Goal: Register for event/course

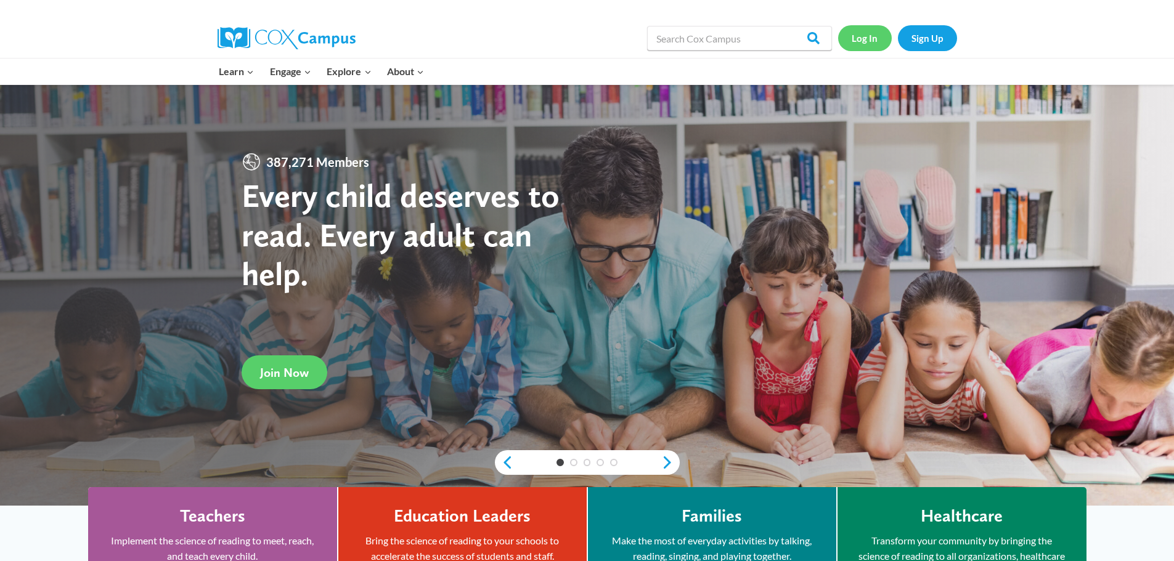
click at [867, 39] on link "Log In" at bounding box center [865, 37] width 54 height 25
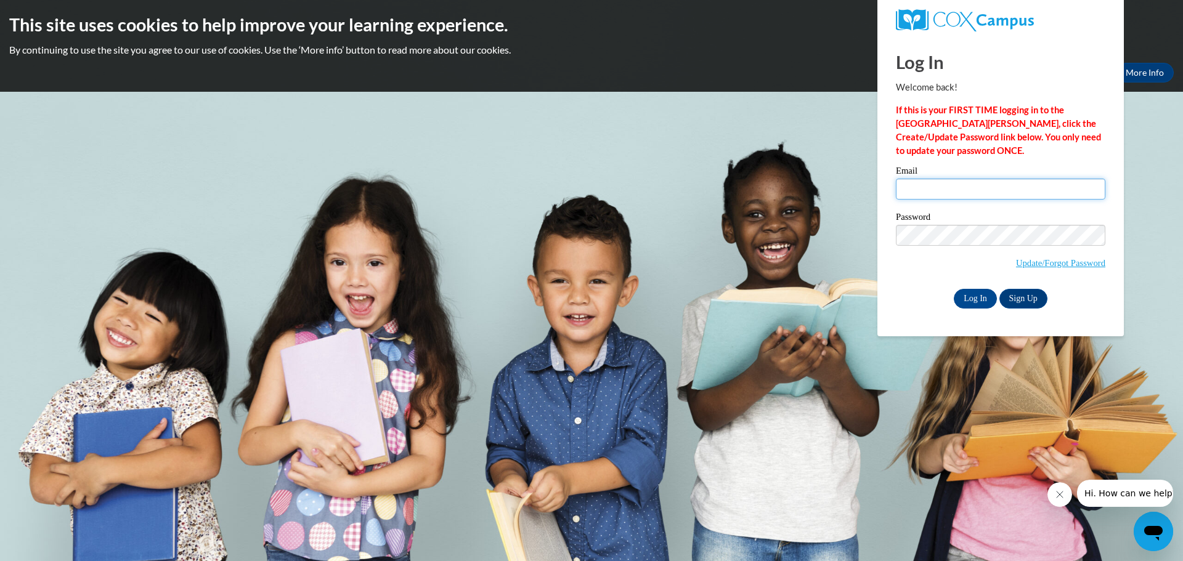
click at [932, 190] on input "Email" at bounding box center [1001, 189] width 210 height 21
type input "[EMAIL_ADDRESS][DOMAIN_NAME]"
click at [981, 295] on input "Log In" at bounding box center [975, 299] width 43 height 20
click at [982, 295] on input "Log In" at bounding box center [975, 299] width 43 height 20
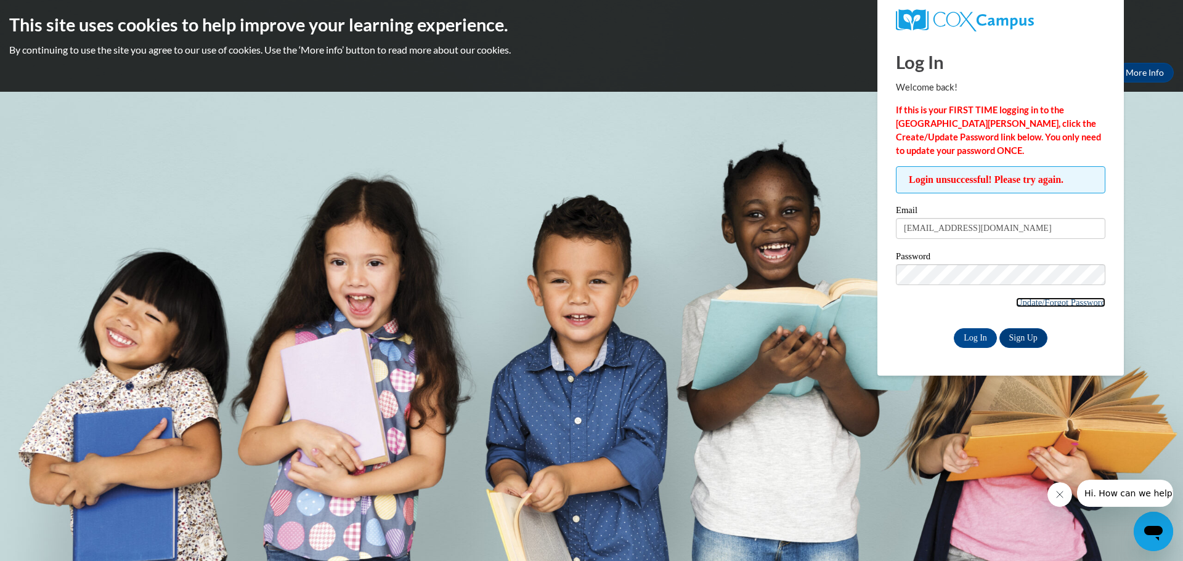
click at [1070, 303] on link "Update/Forgot Password" at bounding box center [1060, 303] width 89 height 10
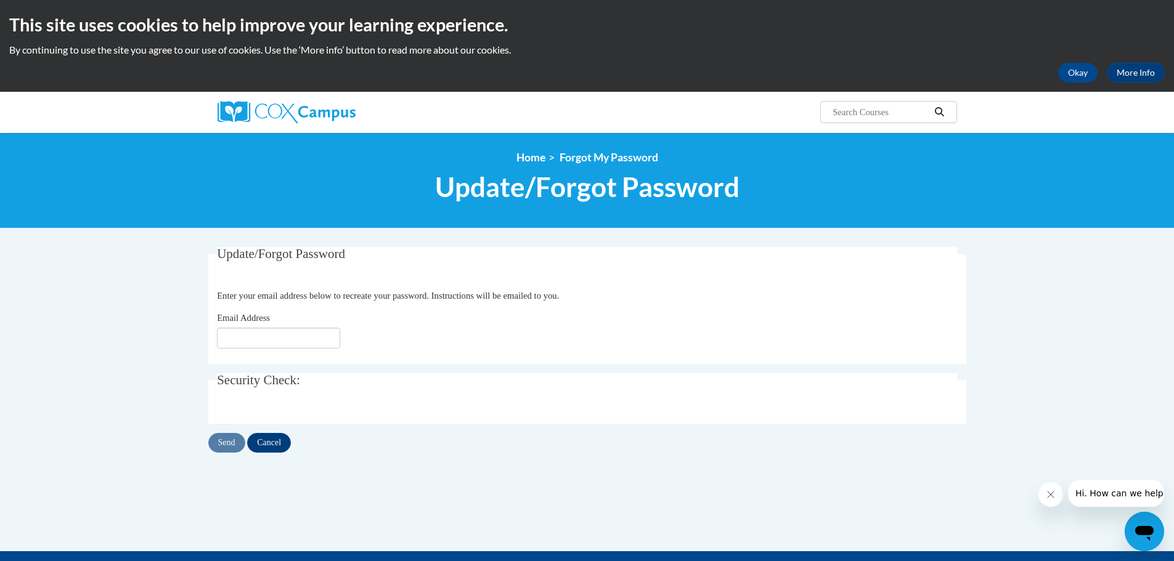
click at [235, 328] on div "Email Address" at bounding box center [587, 330] width 740 height 38
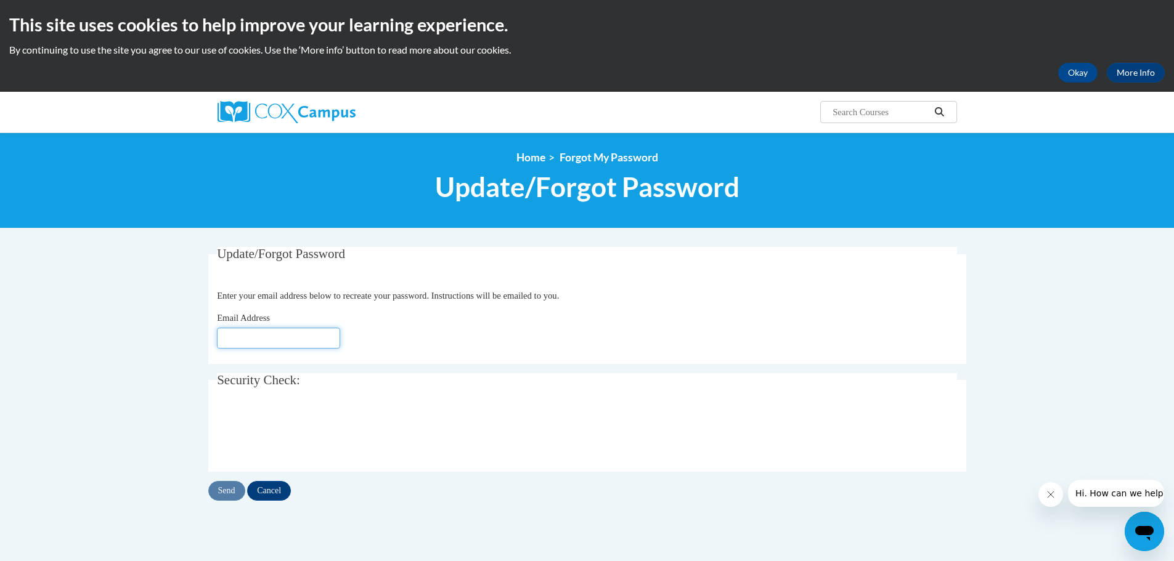
click at [242, 337] on input "Email Address" at bounding box center [278, 338] width 123 height 21
type input "[EMAIL_ADDRESS][DOMAIN_NAME]"
click at [232, 495] on input "Send" at bounding box center [226, 491] width 37 height 20
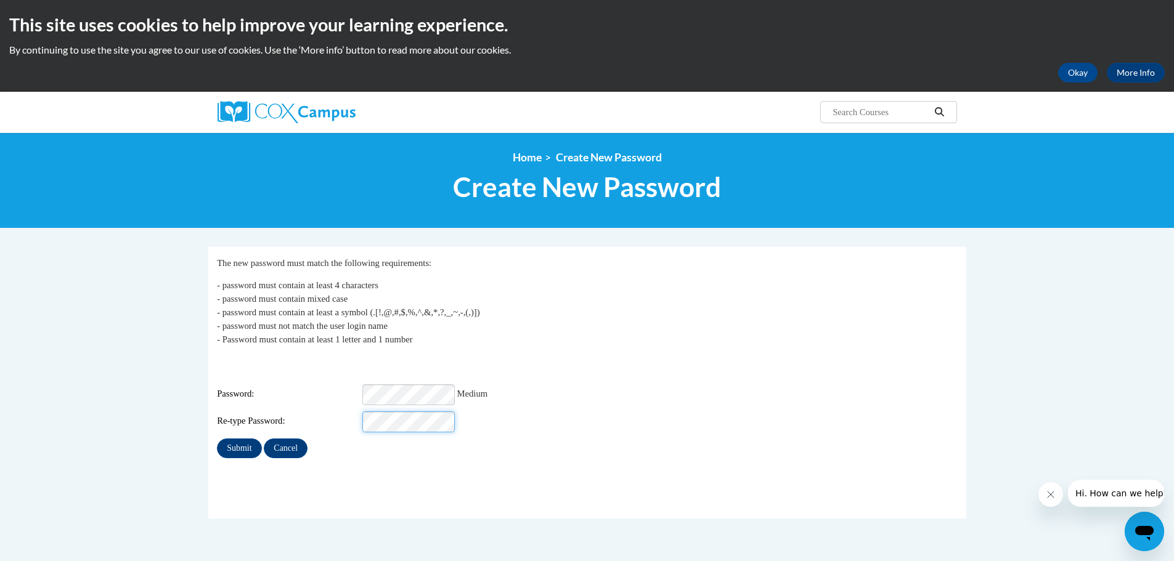
click at [217, 439] on input "Submit" at bounding box center [239, 449] width 44 height 20
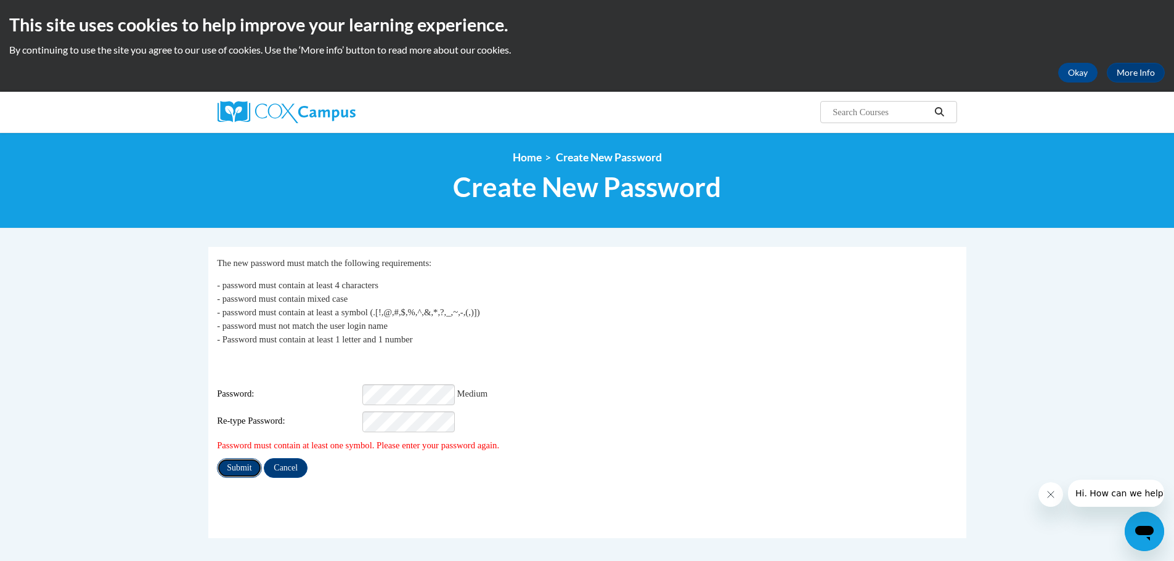
click at [238, 459] on input "Submit" at bounding box center [239, 469] width 44 height 20
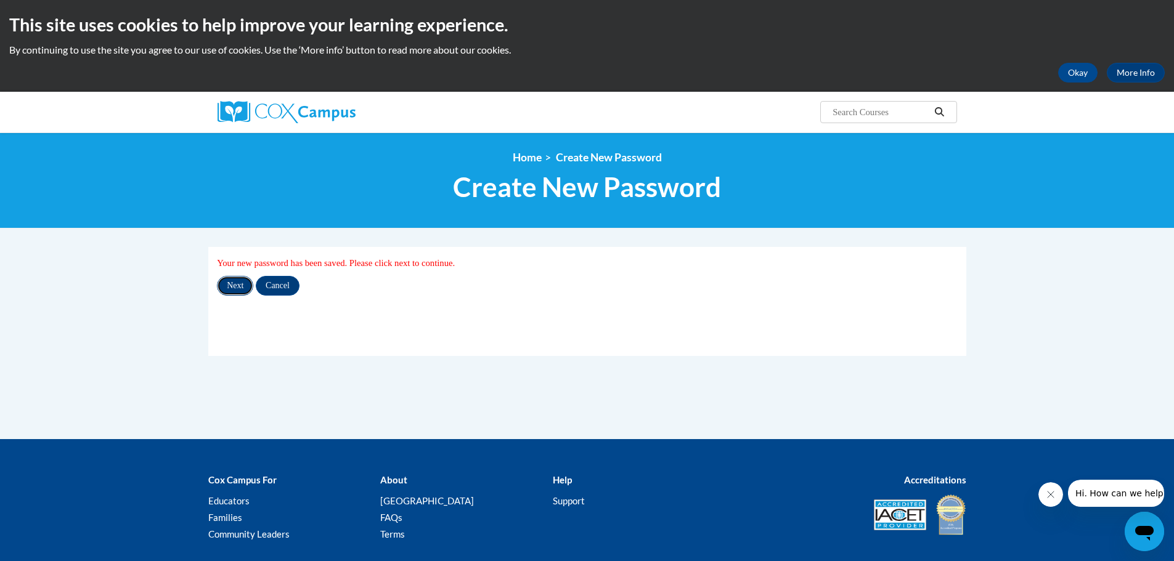
click at [233, 291] on input "Next" at bounding box center [235, 286] width 36 height 20
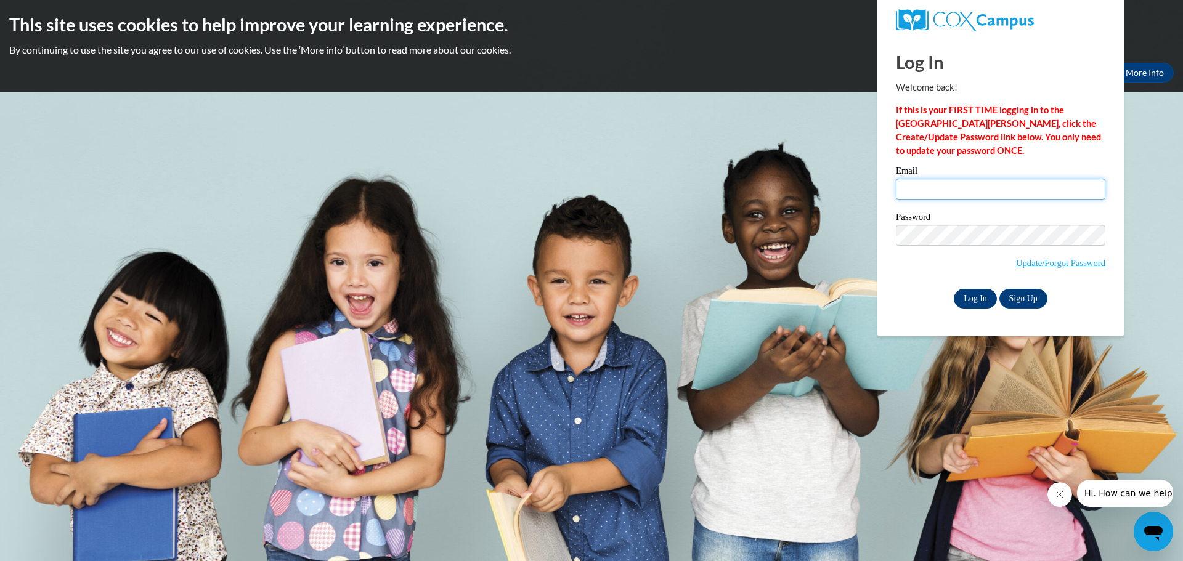
type input "[EMAIL_ADDRESS][DOMAIN_NAME]"
click at [980, 299] on input "Log In" at bounding box center [975, 299] width 43 height 20
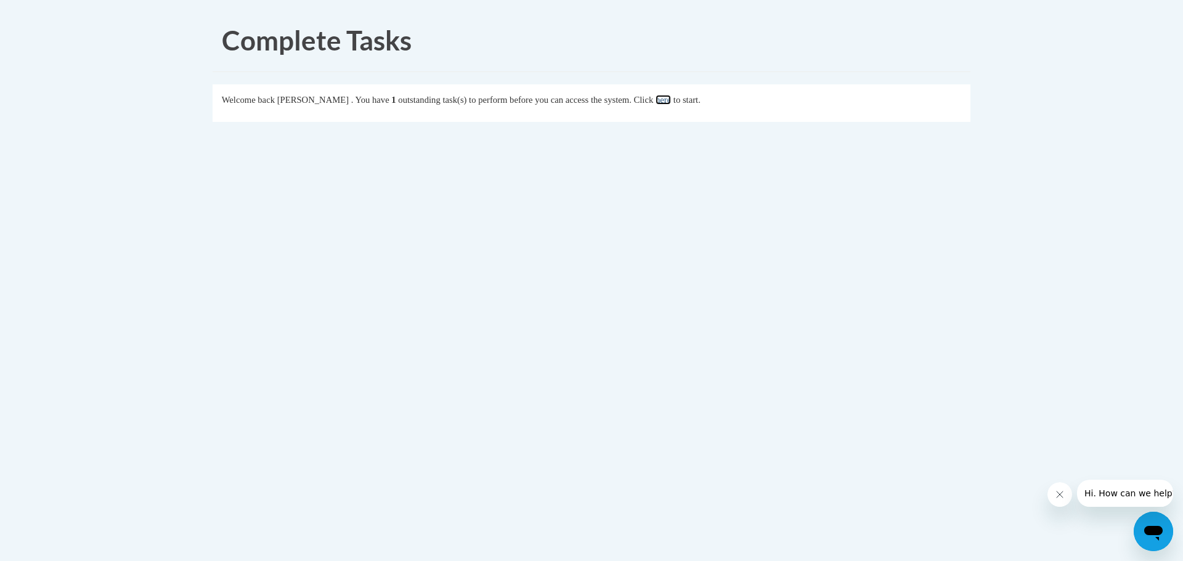
click at [671, 102] on link "here" at bounding box center [663, 100] width 15 height 10
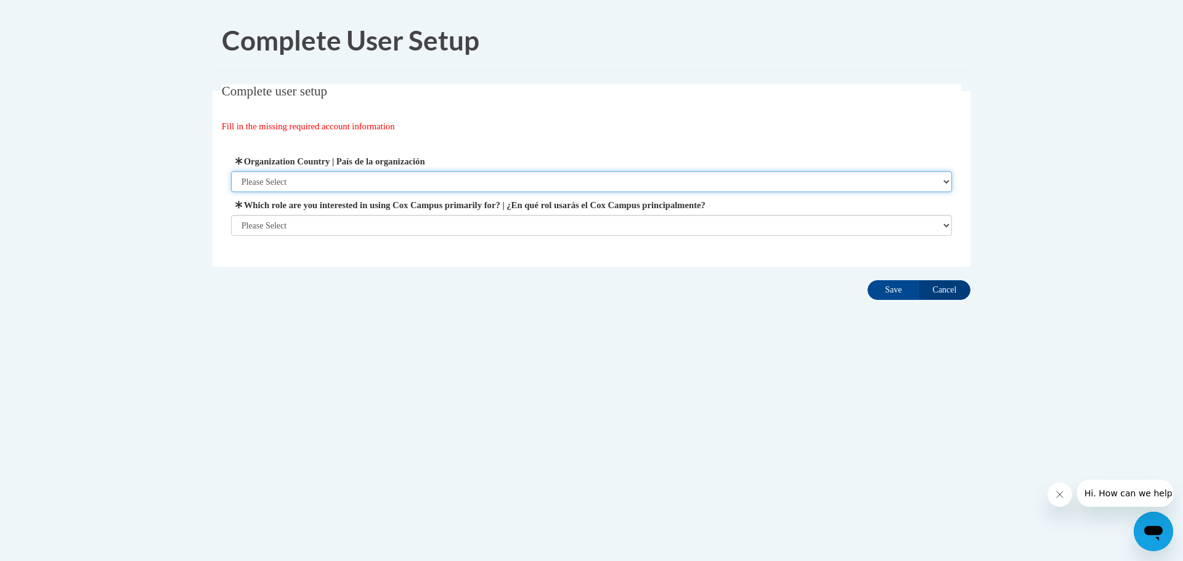
click at [352, 180] on select "Please Select United States | Estados Unidos Outside of the United States | Fue…" at bounding box center [592, 181] width 722 height 21
select select "ad49bcad-a171-4b2e-b99c-48b446064914"
click at [231, 171] on select "Please Select United States | Estados Unidos Outside of the United States | Fue…" at bounding box center [592, 181] width 722 height 21
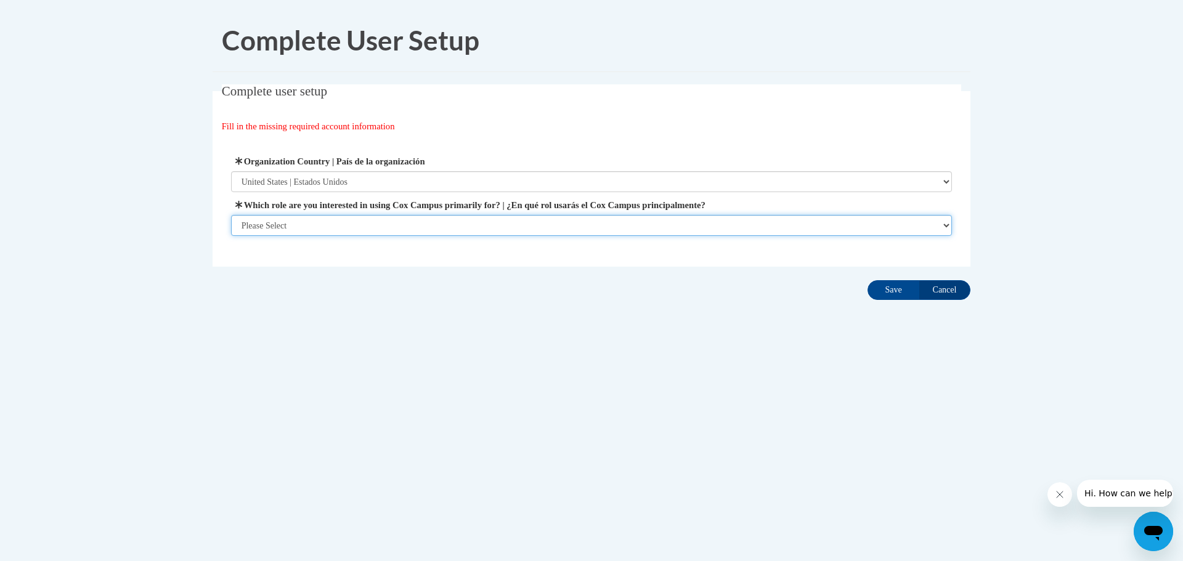
click at [345, 225] on select "Please Select College/University | Colegio/Universidad Community/Nonprofit Part…" at bounding box center [592, 225] width 722 height 21
select select "fbf2d438-af2f-41f8-98f1-81c410e29de3"
click at [231, 236] on select "Please Select College/University | Colegio/Universidad Community/Nonprofit Part…" at bounding box center [592, 225] width 722 height 21
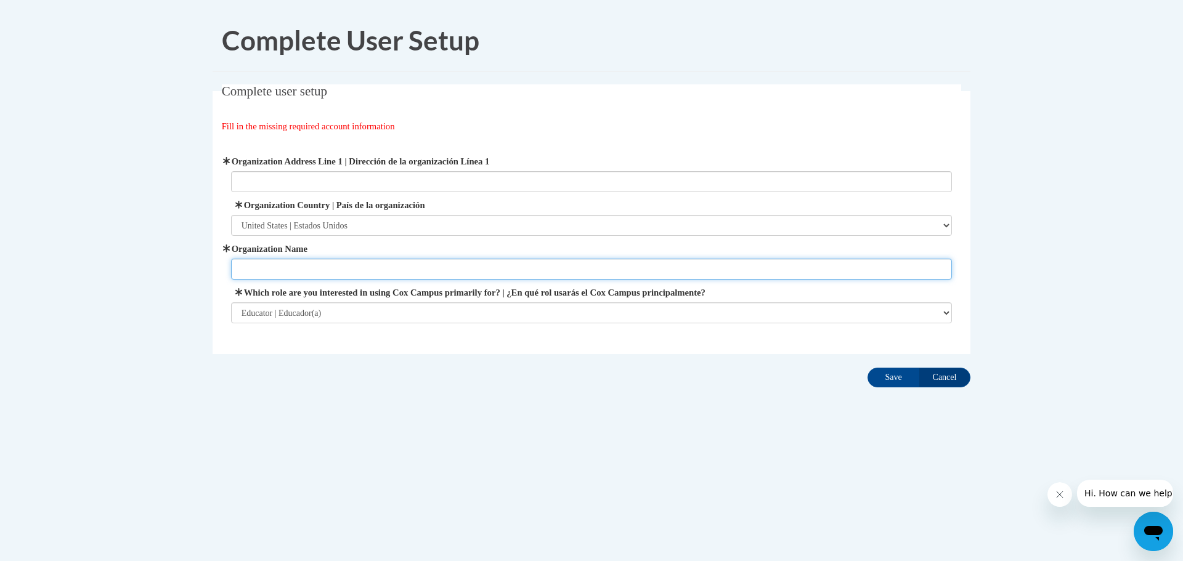
click at [297, 270] on input "Organization Name" at bounding box center [592, 269] width 722 height 21
type input "Nash Elementary"
type input "6801 99th Ave"
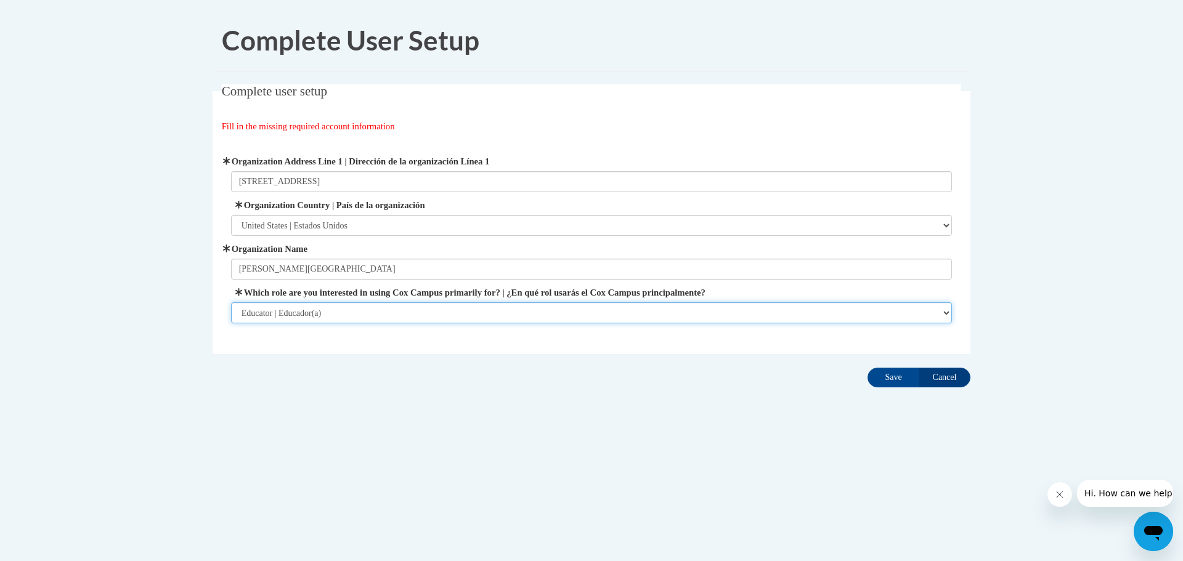
click at [332, 316] on select "Please Select College/University | Colegio/Universidad Community/Nonprofit Part…" at bounding box center [592, 313] width 722 height 21
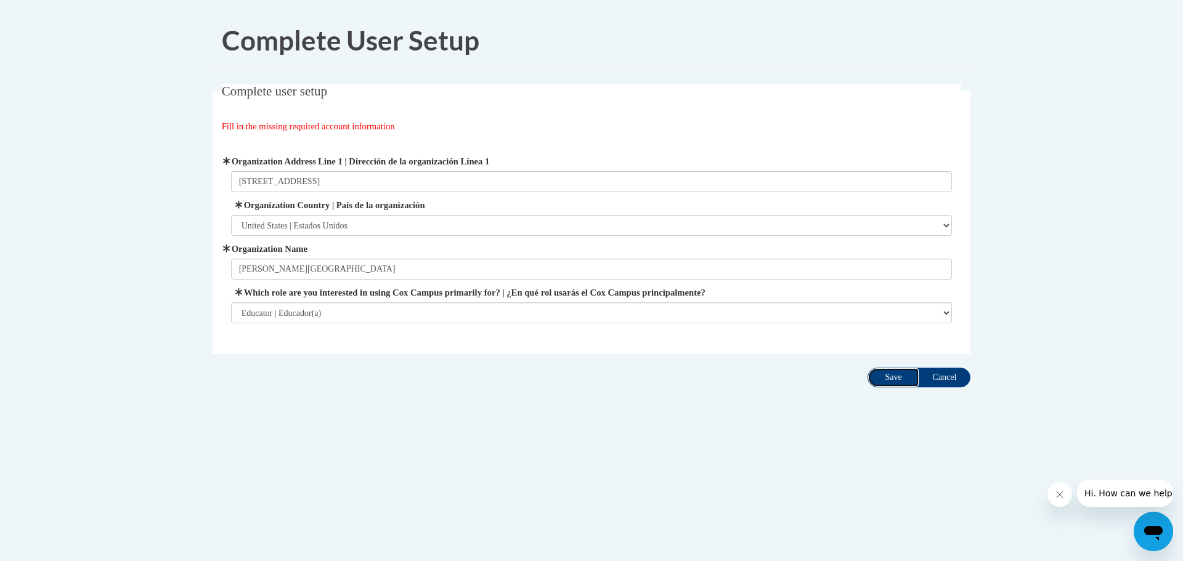
click at [883, 381] on input "Save" at bounding box center [894, 378] width 52 height 20
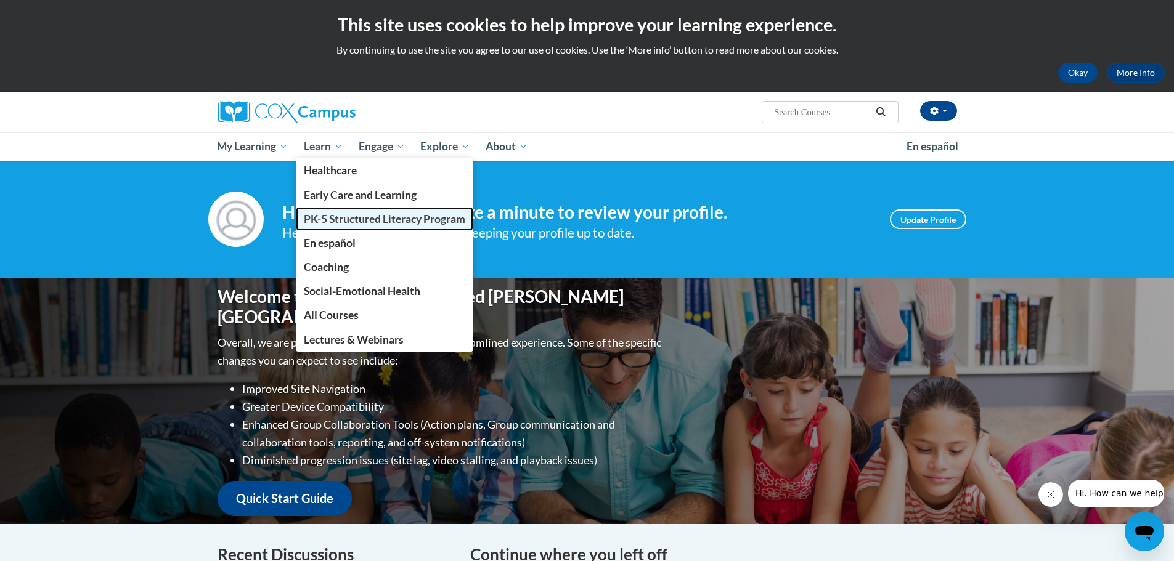
click at [426, 217] on span "PK-5 Structured Literacy Program" at bounding box center [384, 219] width 161 height 13
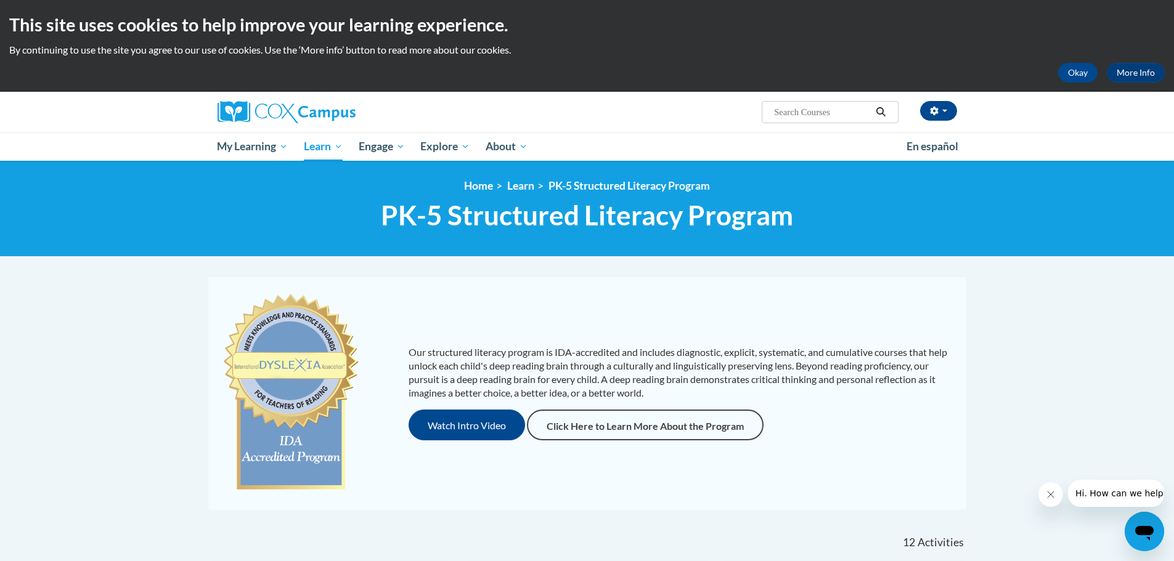
click at [798, 116] on input "Search..." at bounding box center [822, 112] width 99 height 15
type input "comprehension"
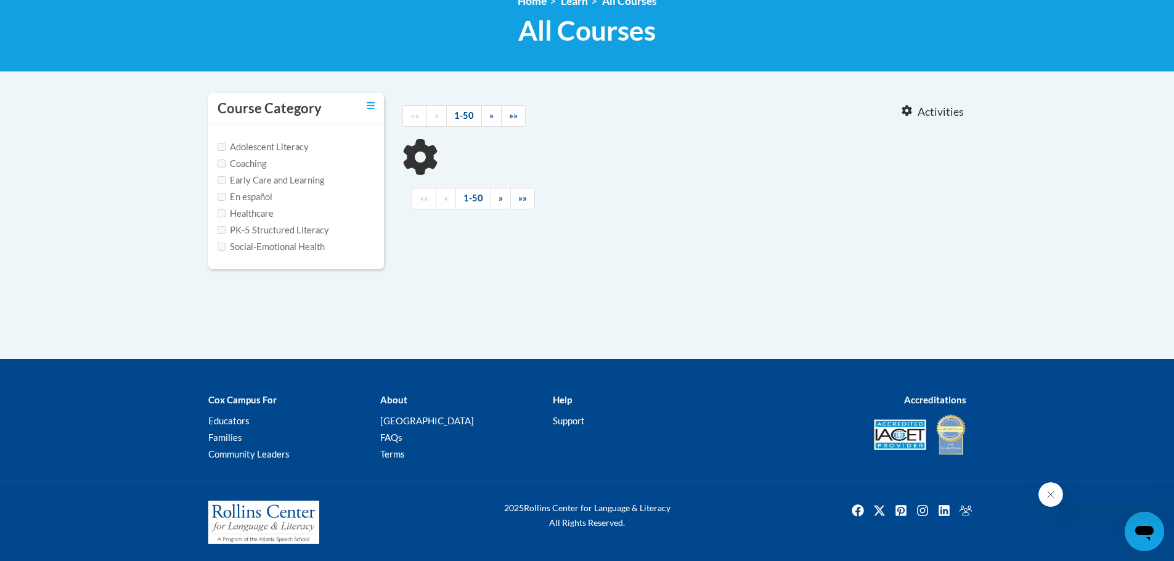
type input "comprehension"
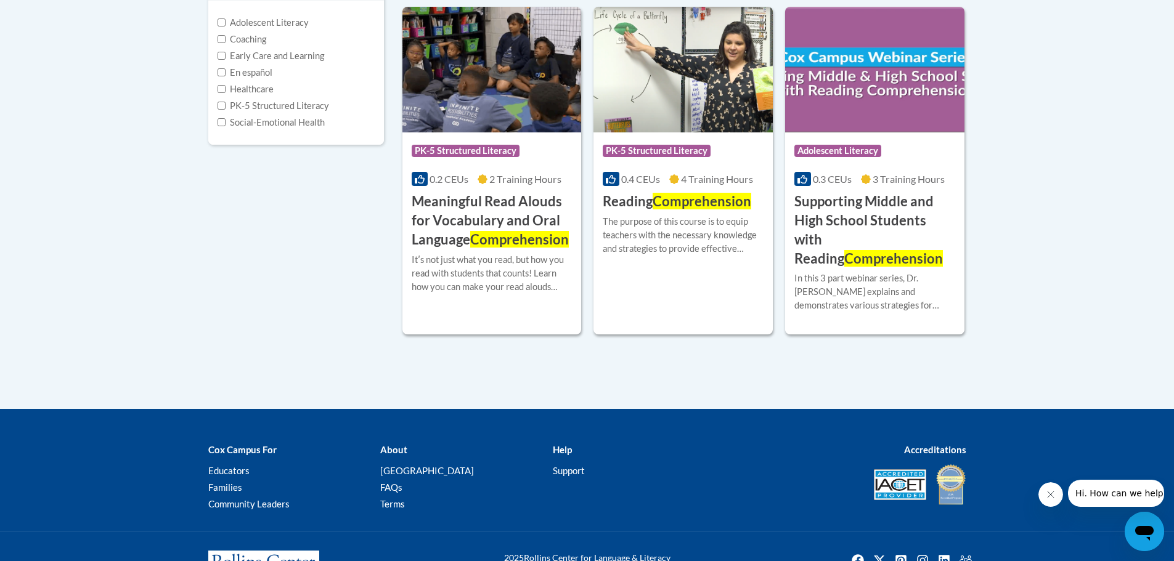
scroll to position [186, 0]
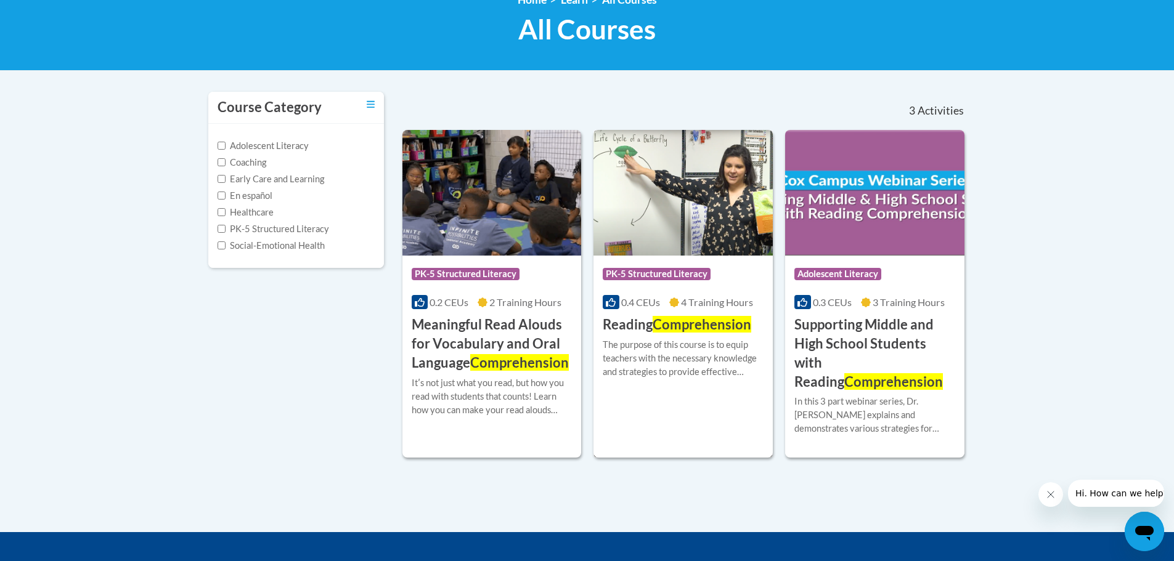
click at [642, 227] on img at bounding box center [683, 193] width 179 height 126
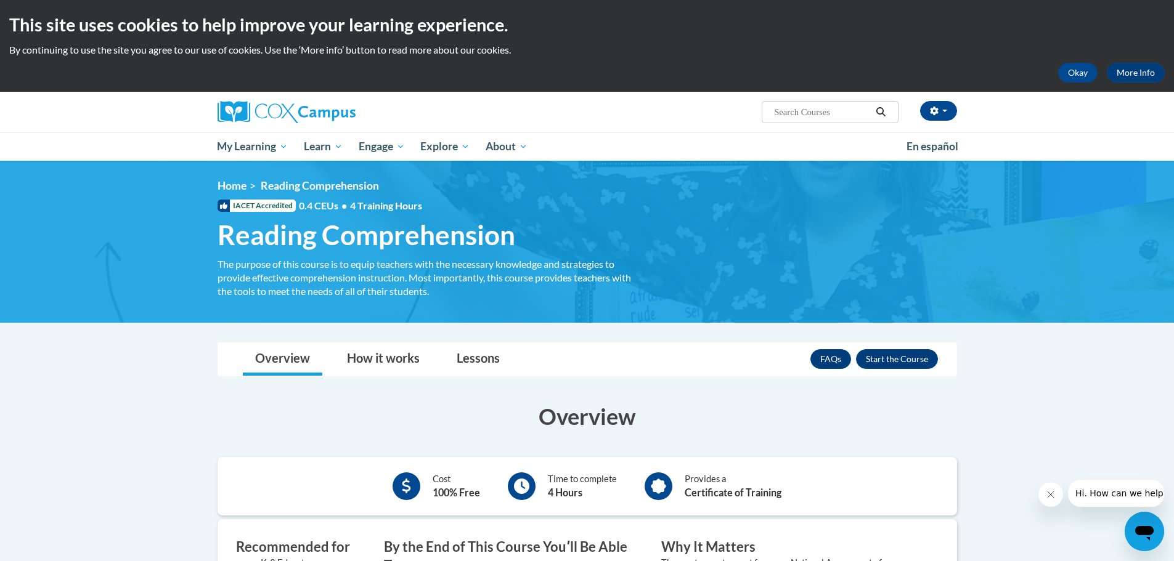
scroll to position [247, 0]
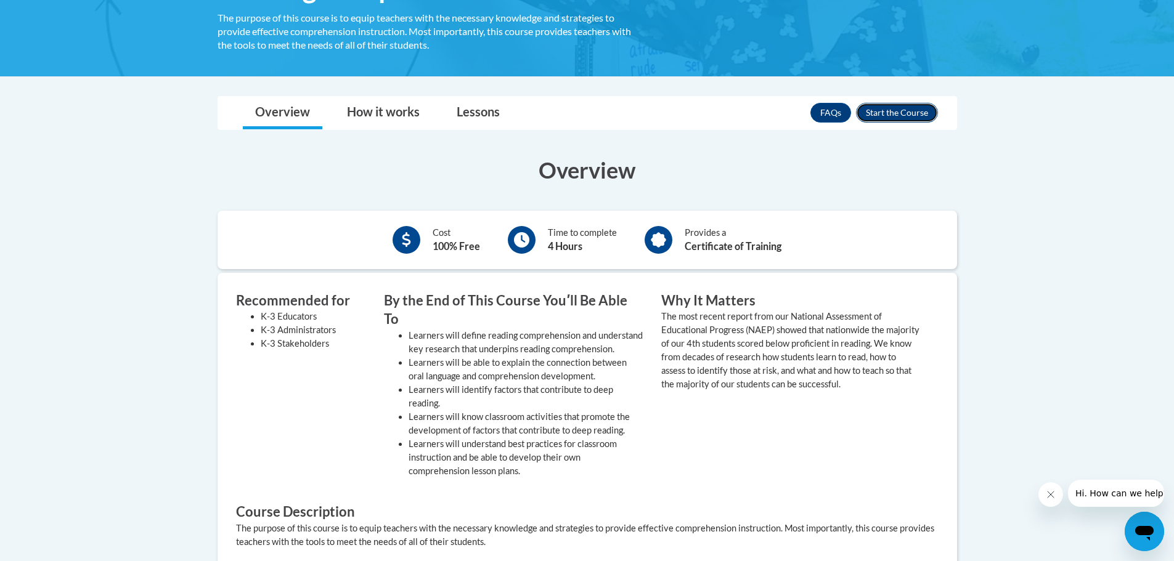
click at [900, 120] on button "Enroll" at bounding box center [897, 113] width 82 height 20
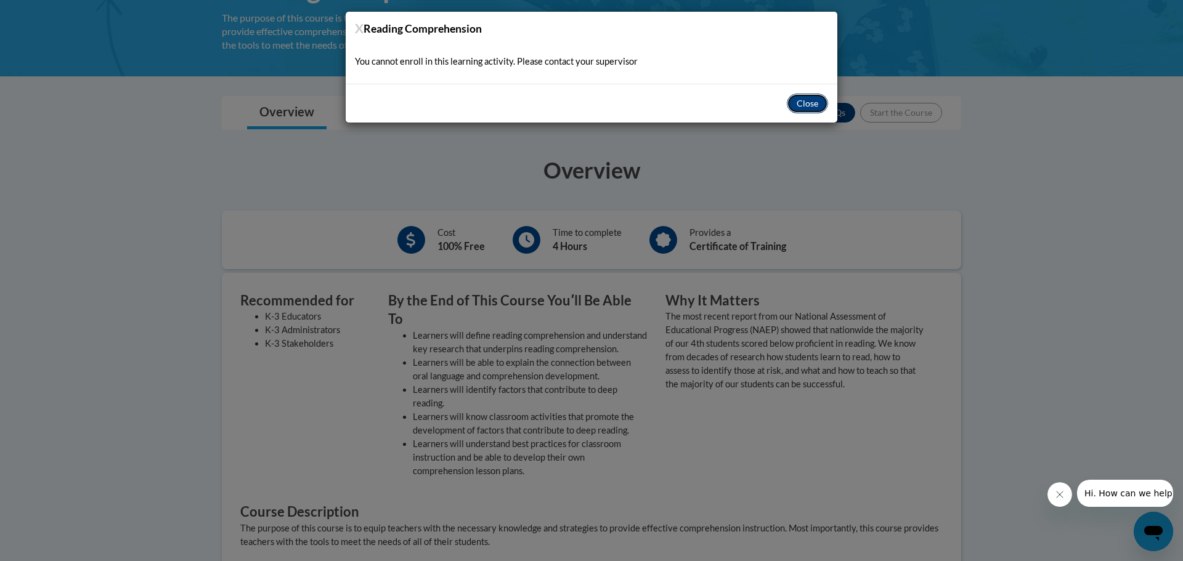
click at [802, 113] on button "Close" at bounding box center [807, 104] width 41 height 20
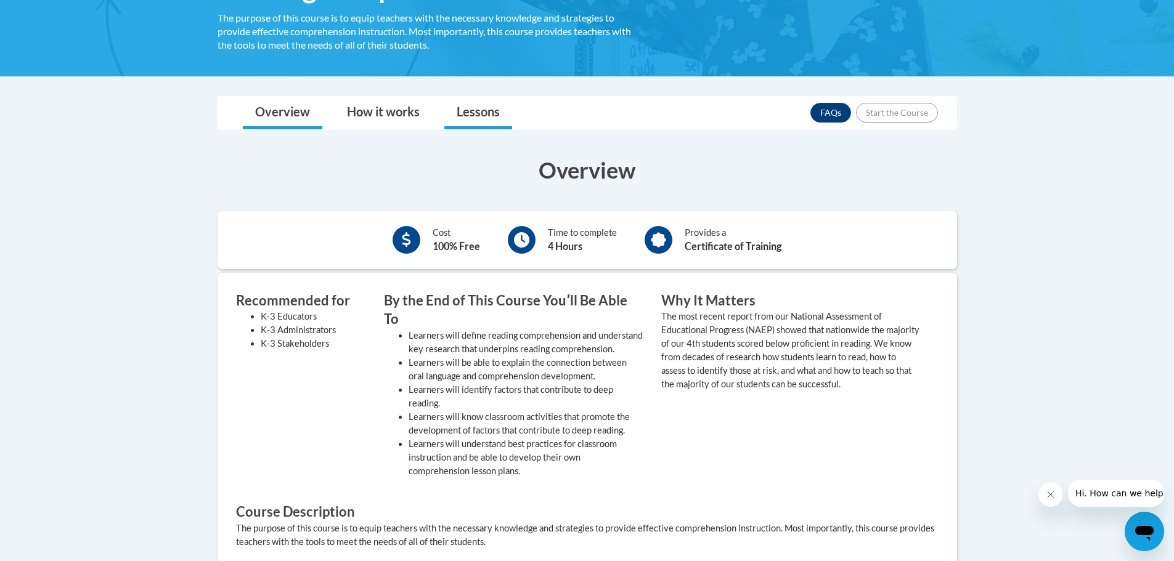
click at [512, 105] on li "Lessons" at bounding box center [478, 113] width 80 height 33
click at [468, 133] on div "Toggle navigation Overview How it works Lessons Resources FAQs Enroll Overview …" at bounding box center [587, 413] width 758 height 634
click at [471, 104] on link "Lessons" at bounding box center [478, 113] width 68 height 33
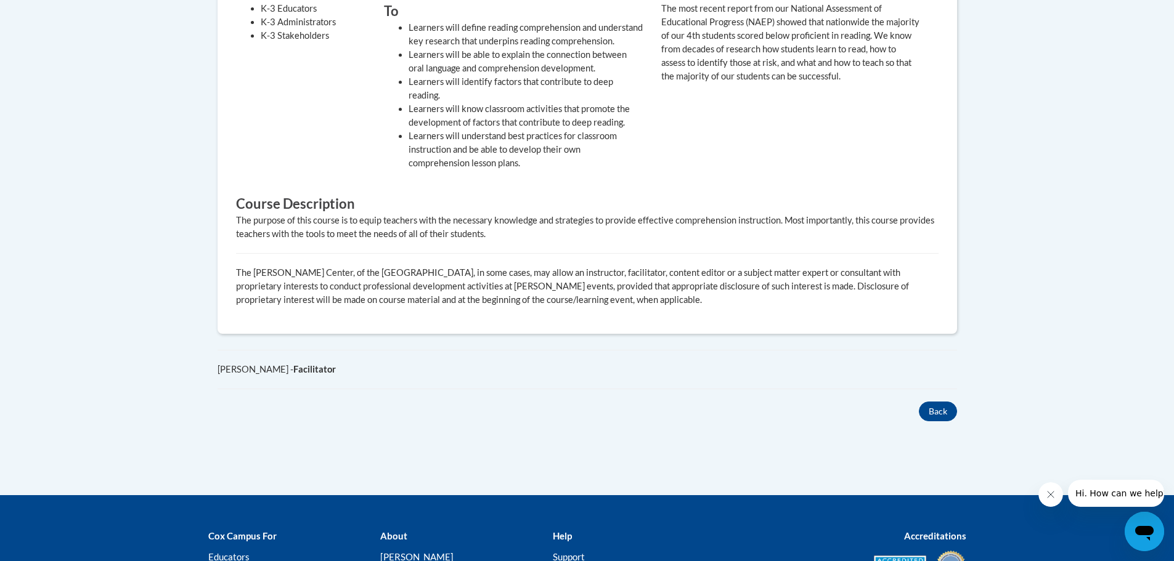
scroll to position [678, 0]
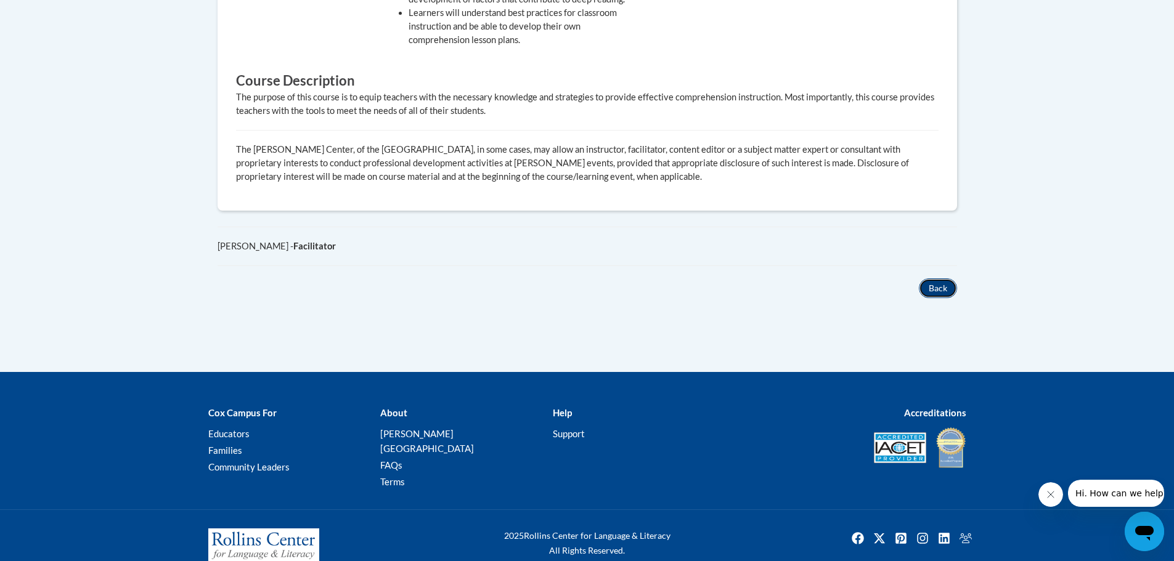
click at [932, 288] on button "Back" at bounding box center [938, 289] width 38 height 20
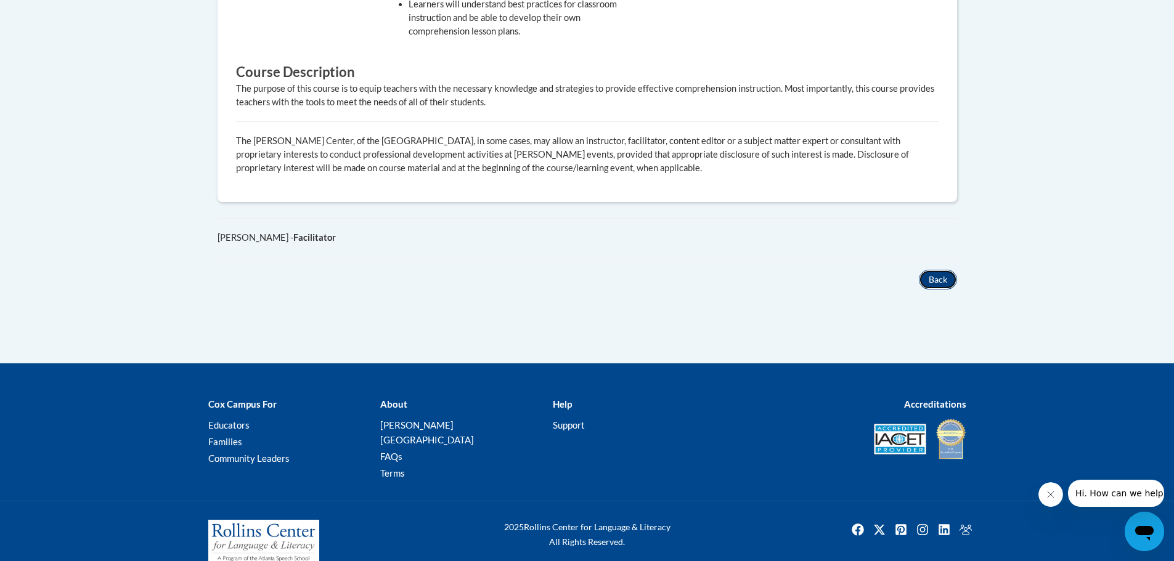
click at [939, 279] on button "Back" at bounding box center [938, 280] width 38 height 20
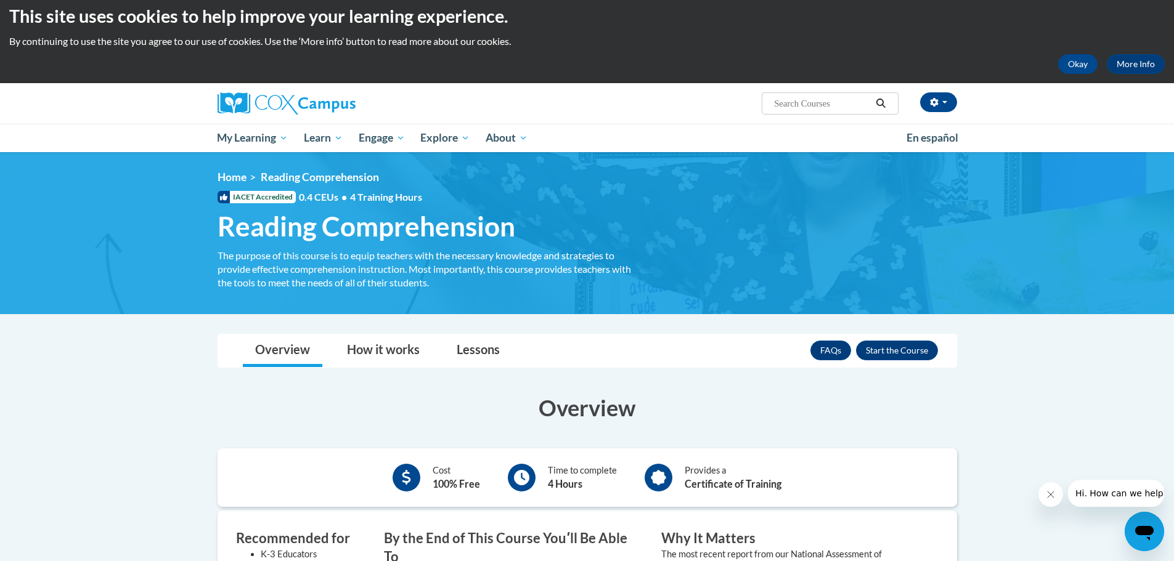
scroll to position [194, 0]
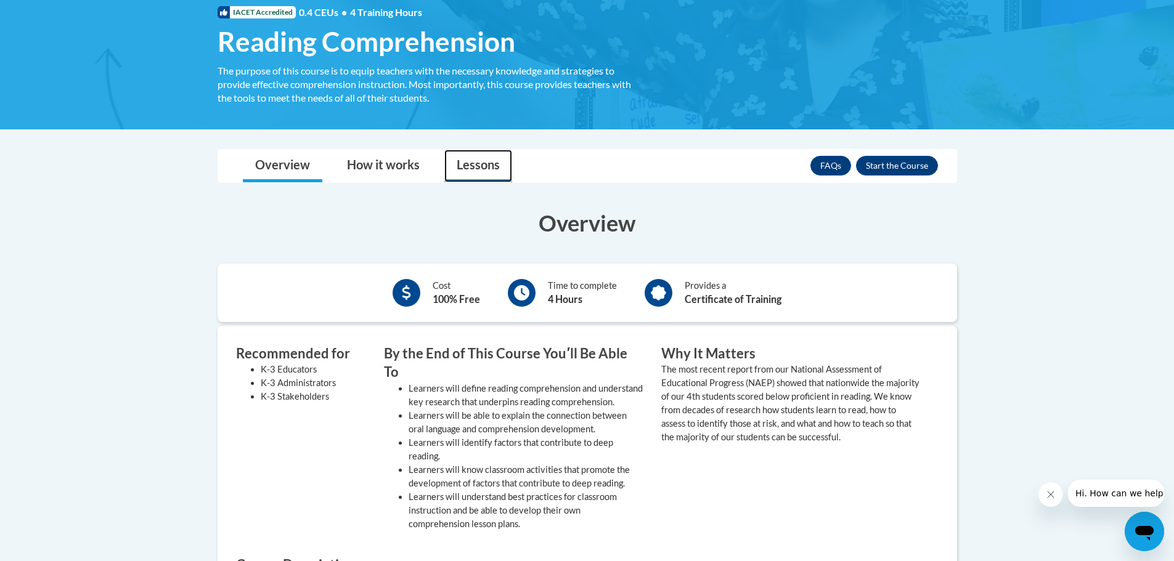
click at [480, 170] on link "Lessons" at bounding box center [478, 166] width 68 height 33
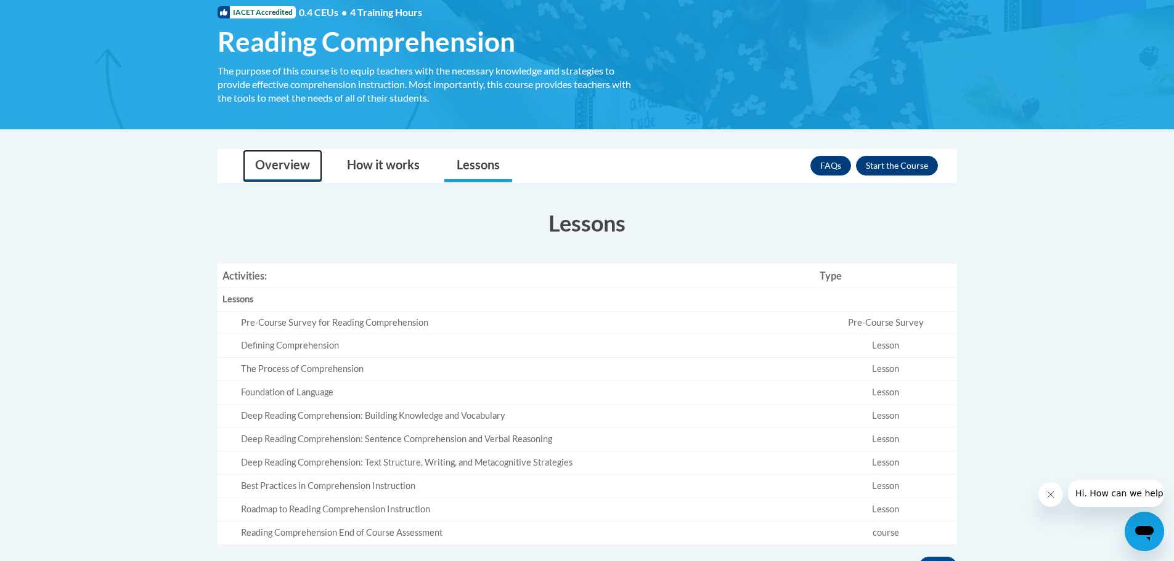
click at [270, 168] on link "Overview" at bounding box center [283, 166] width 80 height 33
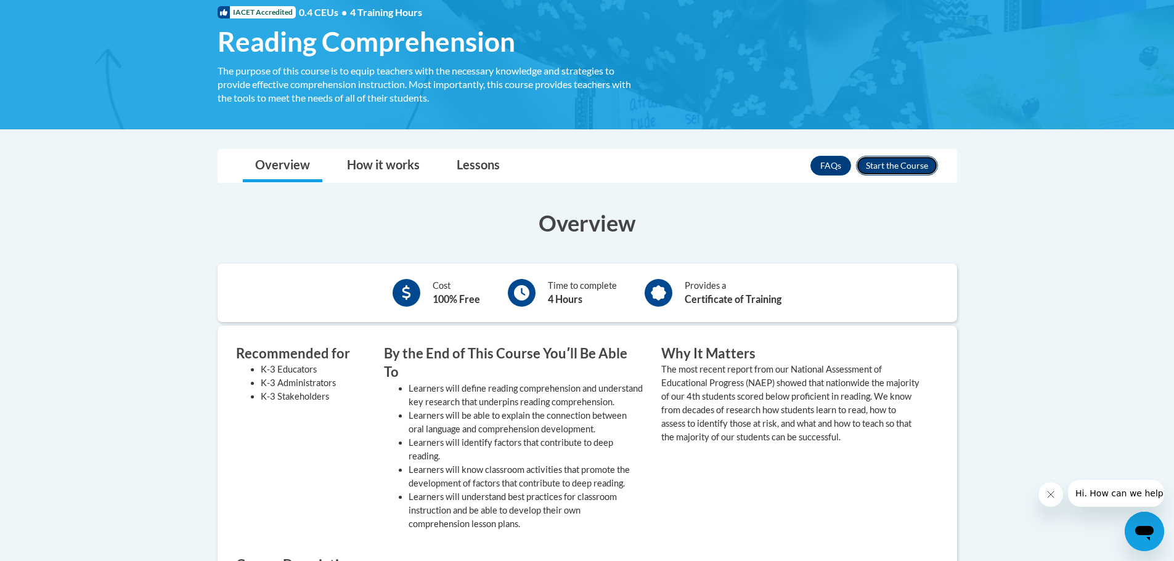
click at [929, 169] on button "Enroll" at bounding box center [897, 166] width 82 height 20
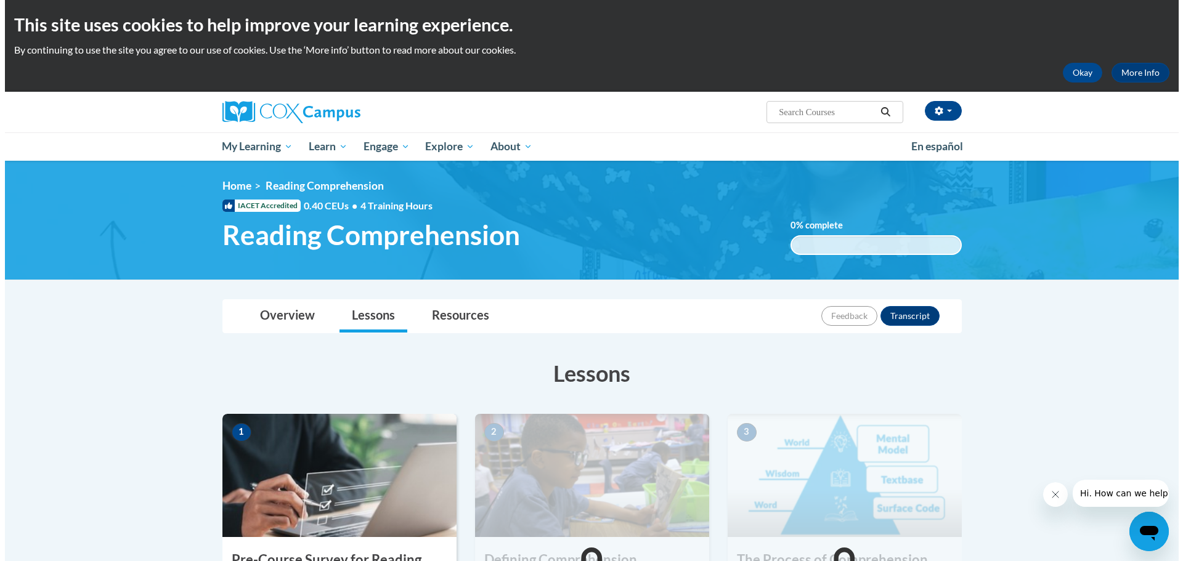
scroll to position [247, 0]
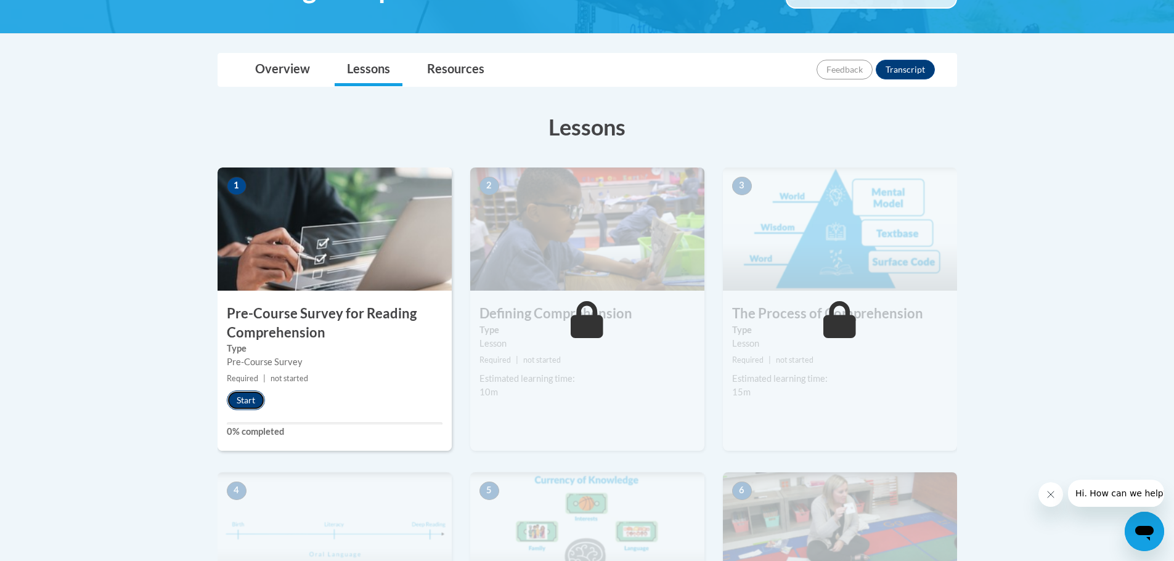
click at [263, 402] on button "Start" at bounding box center [246, 401] width 38 height 20
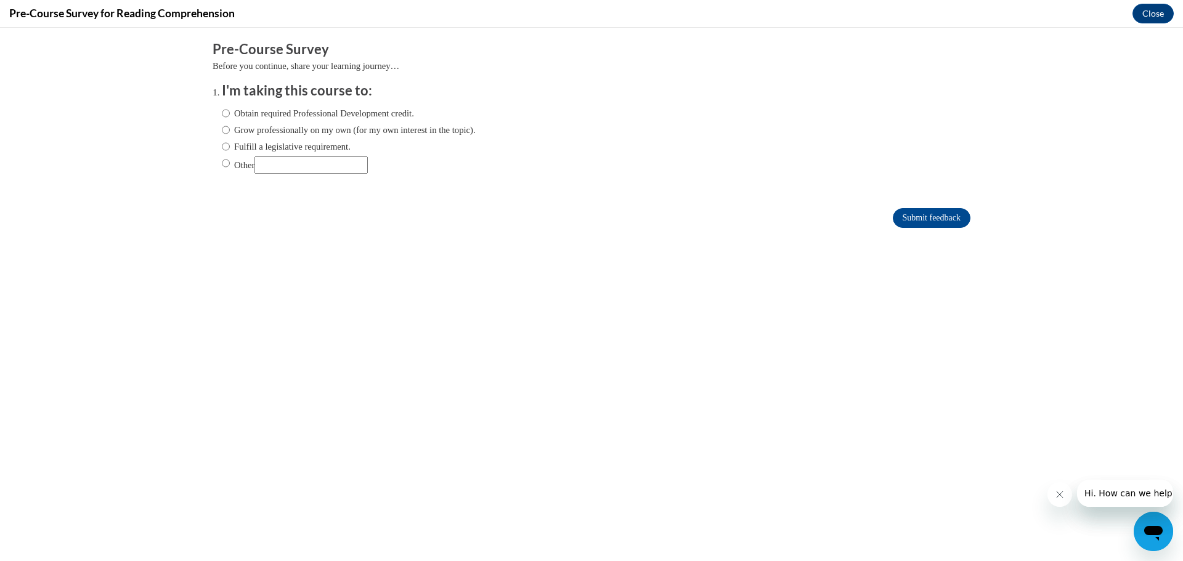
scroll to position [0, 0]
click at [264, 112] on label "Obtain required Professional Development credit." at bounding box center [318, 114] width 192 height 14
click at [230, 112] on input "Obtain required Professional Development credit." at bounding box center [226, 114] width 8 height 14
radio input "true"
click at [919, 213] on input "Submit feedback" at bounding box center [932, 218] width 78 height 20
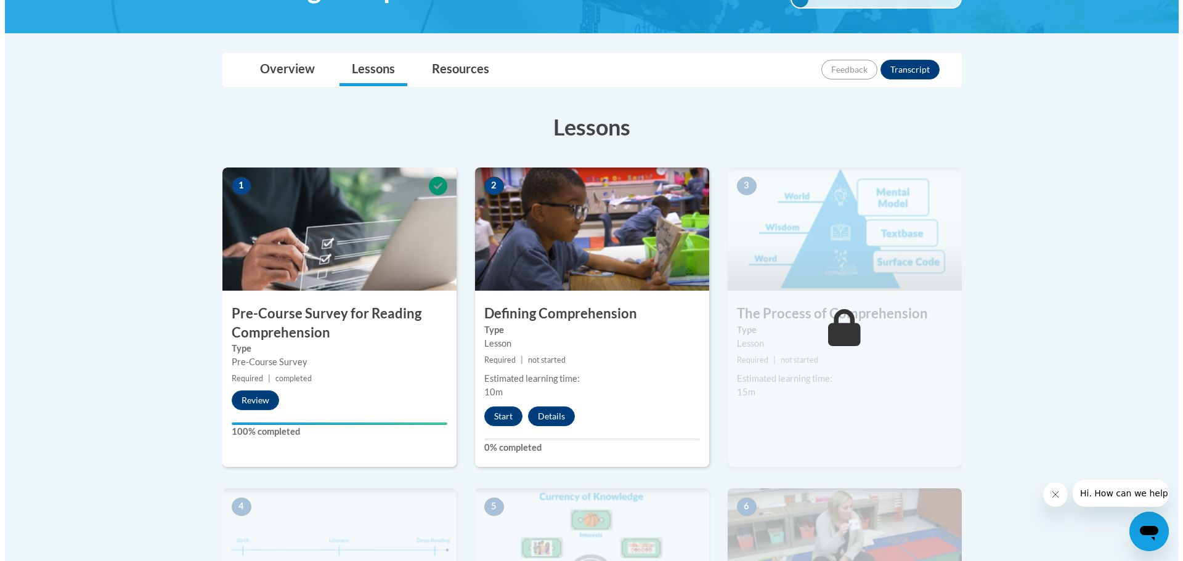
scroll to position [308, 0]
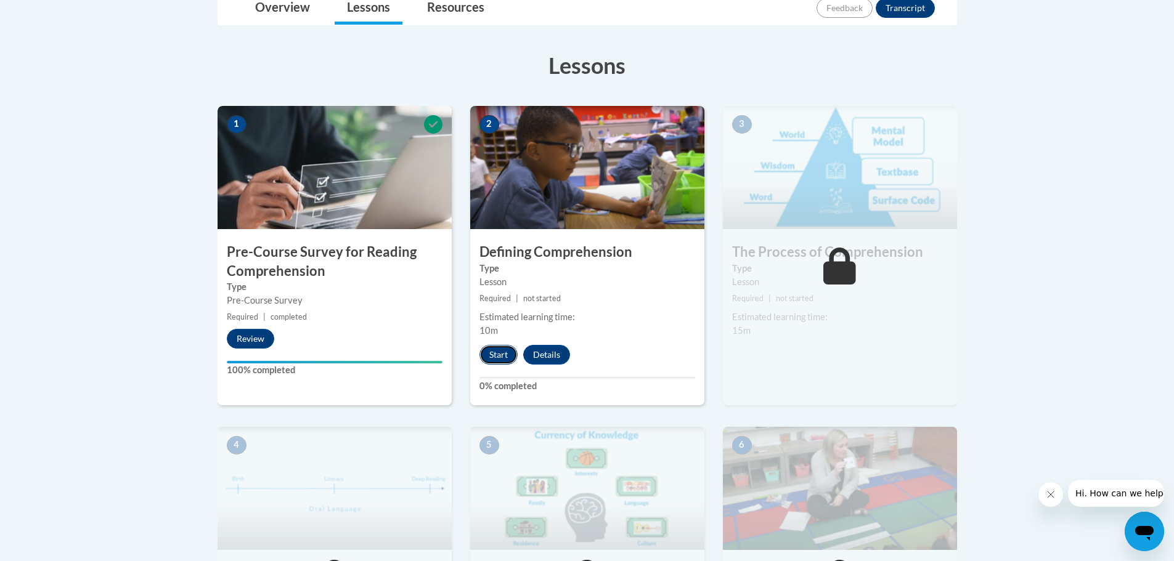
click at [501, 353] on button "Start" at bounding box center [498, 355] width 38 height 20
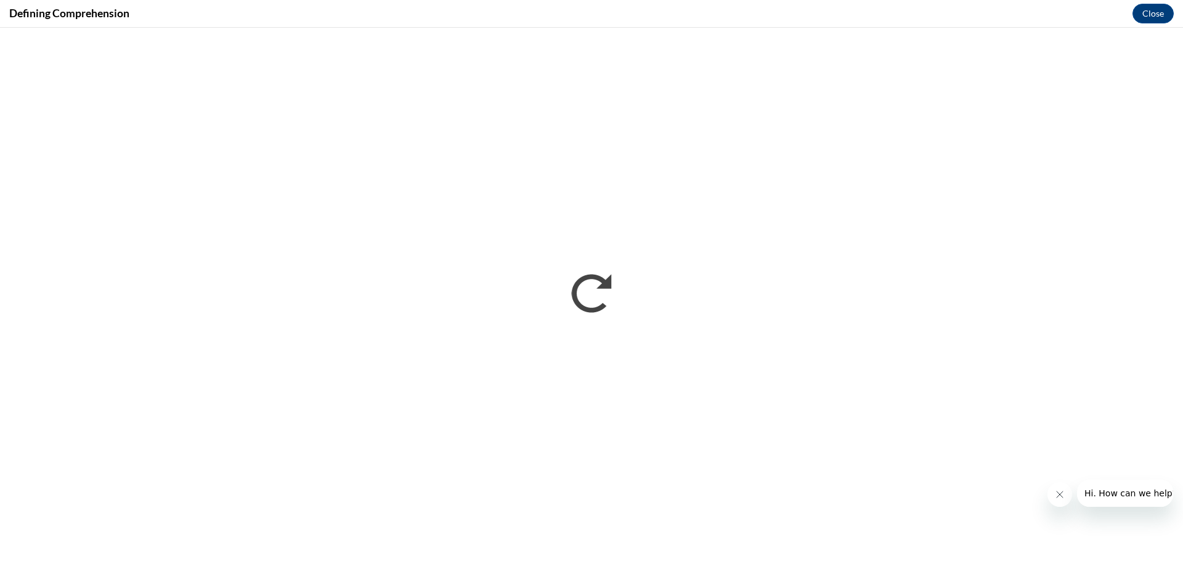
scroll to position [0, 0]
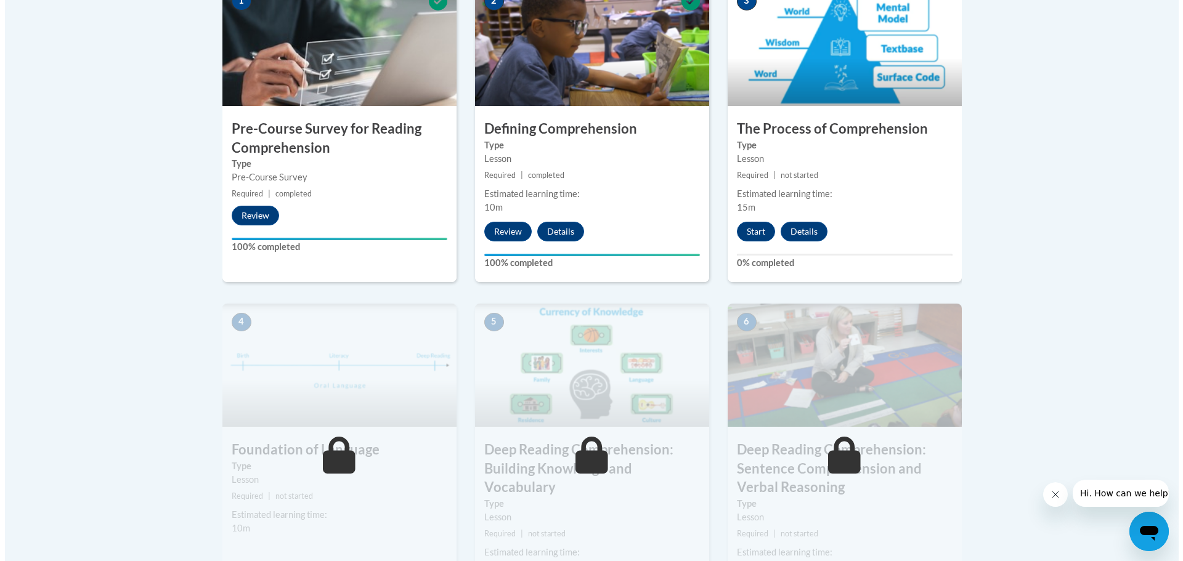
scroll to position [308, 0]
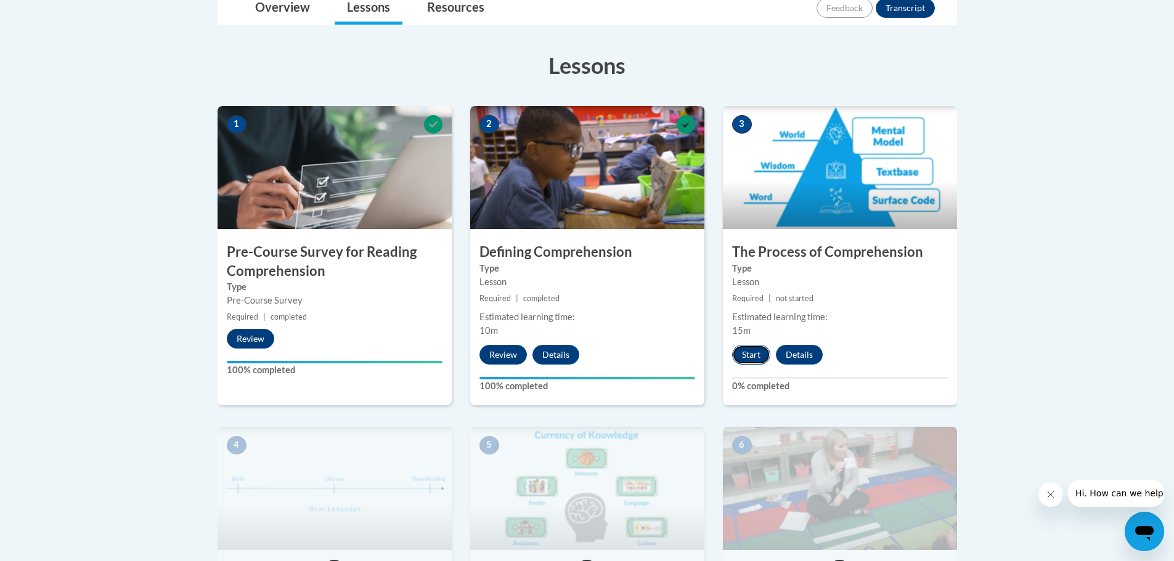
click at [753, 350] on button "Start" at bounding box center [751, 355] width 38 height 20
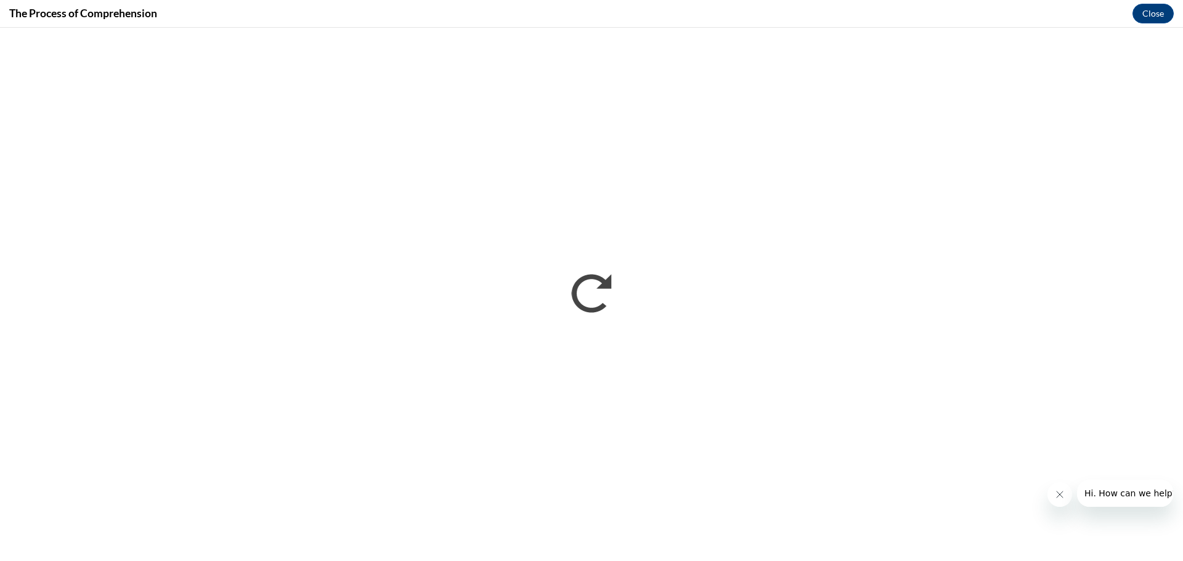
scroll to position [0, 0]
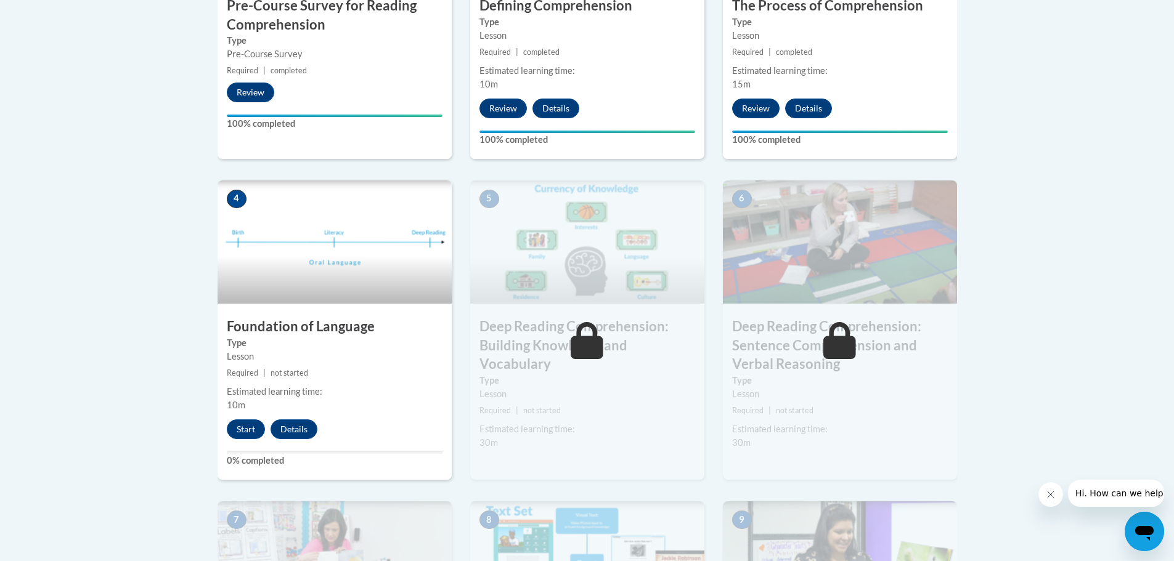
scroll to position [801, 0]
